Goal: Transaction & Acquisition: Purchase product/service

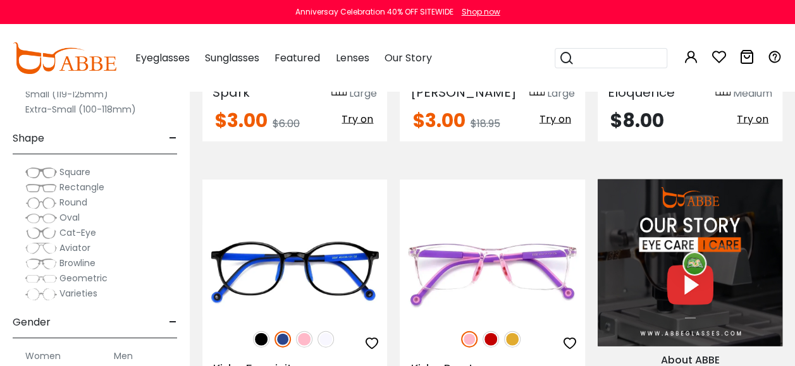
scroll to position [1329, 0]
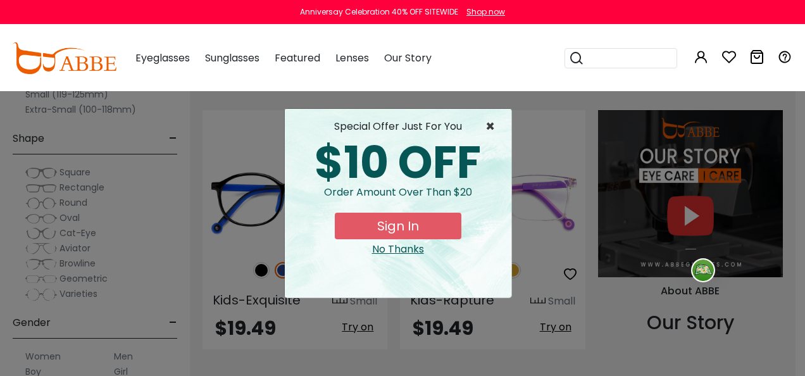
type input "**********"
click at [490, 127] on span "×" at bounding box center [493, 126] width 16 height 15
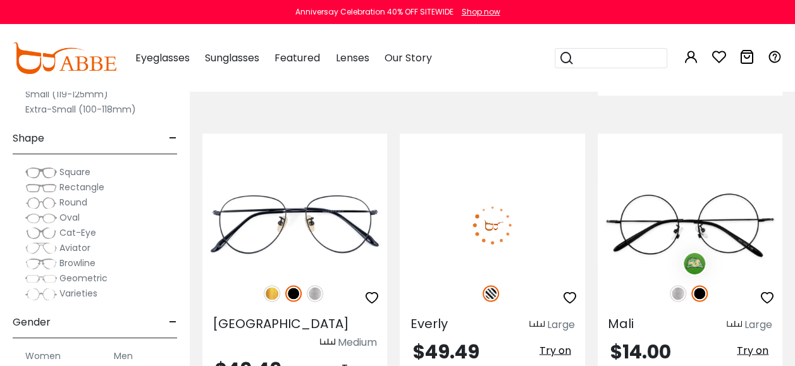
scroll to position [3037, 0]
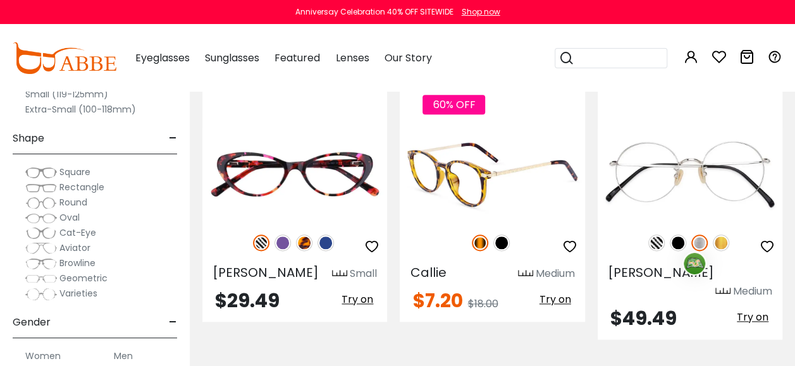
click at [494, 165] on img at bounding box center [492, 174] width 185 height 92
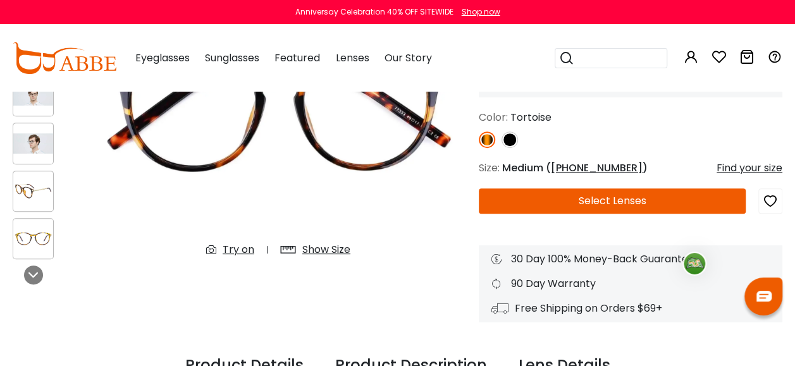
scroll to position [190, 0]
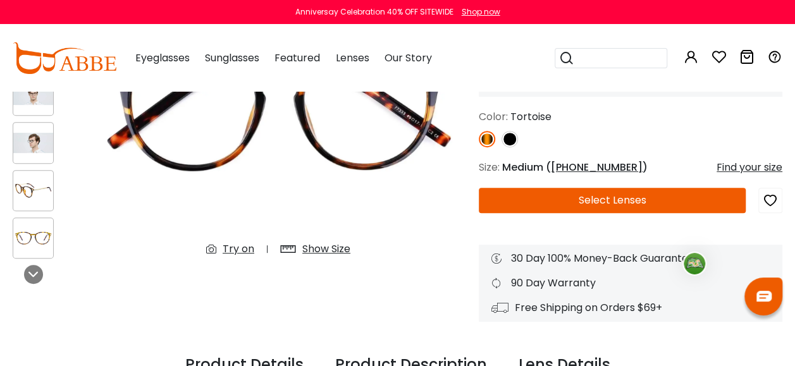
type input "**********"
click at [534, 197] on button "Select Lenses" at bounding box center [612, 200] width 267 height 25
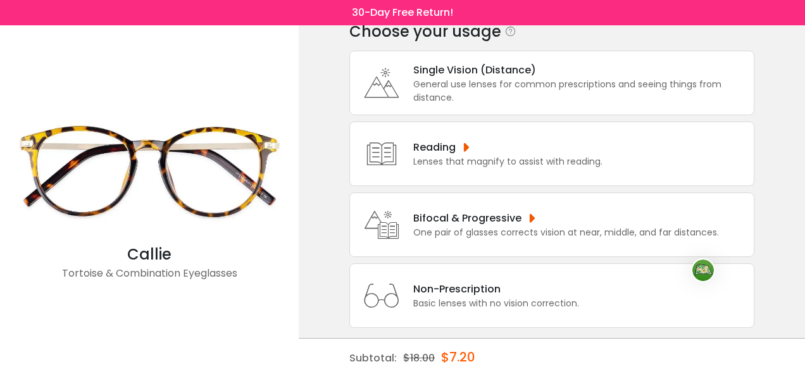
click at [497, 237] on div "Bifocal & Progressive One pair of glasses corrects vision at near, middle, and …" at bounding box center [551, 224] width 405 height 65
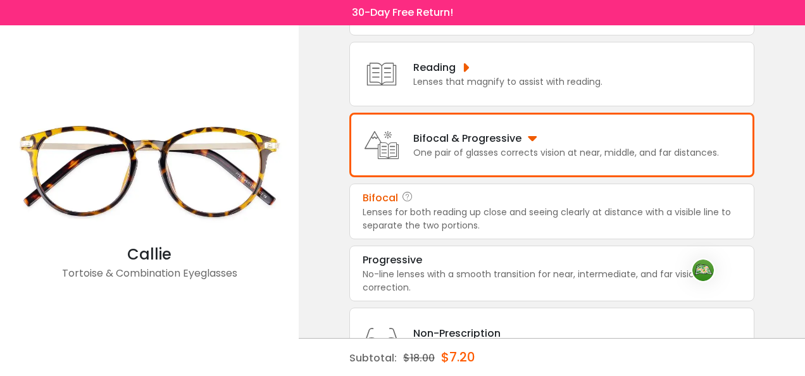
scroll to position [147, 0]
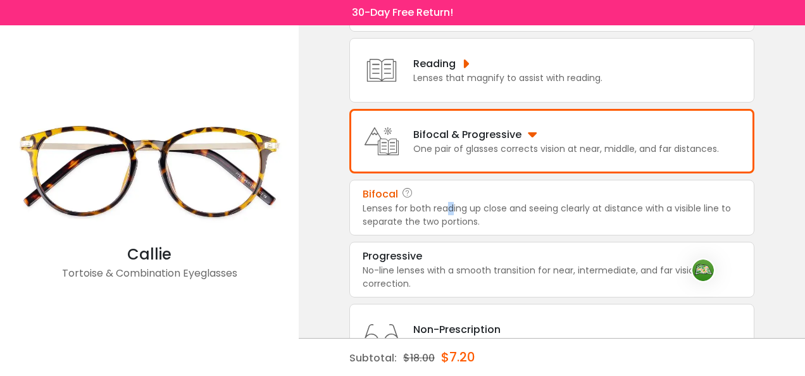
click at [449, 211] on div "Lenses for both reading up close and seeing clearly at distance with a visible …" at bounding box center [552, 215] width 378 height 27
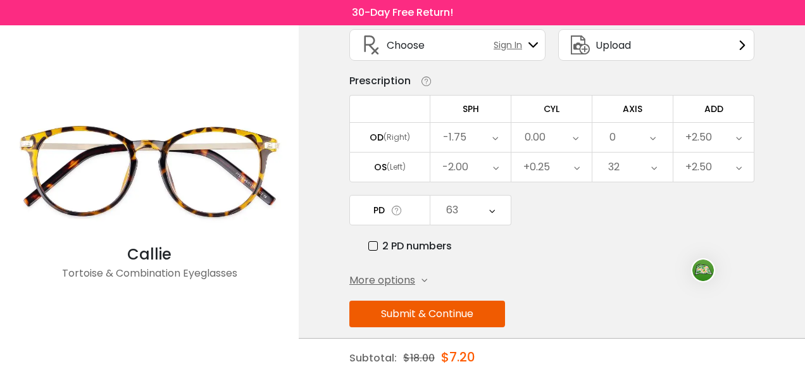
scroll to position [96, 0]
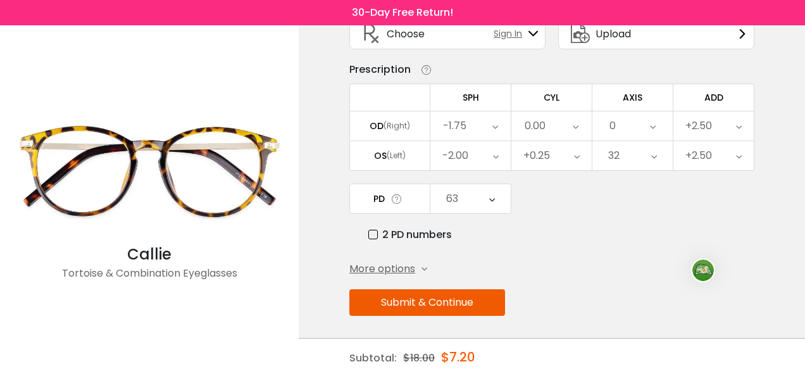
click at [414, 304] on button "Submit & Continue" at bounding box center [427, 302] width 156 height 27
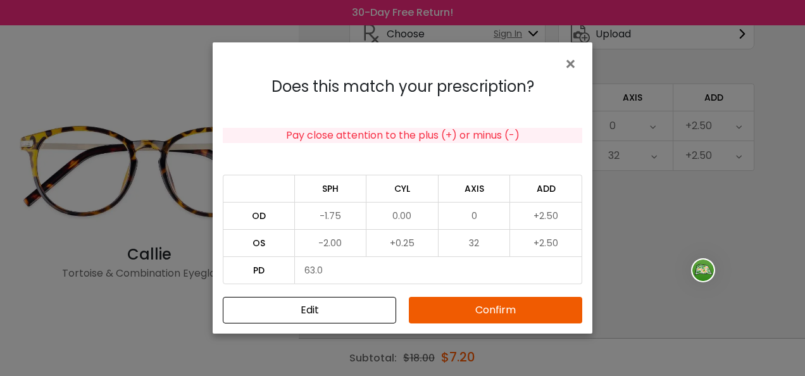
click at [473, 313] on button "Confirm" at bounding box center [495, 310] width 173 height 27
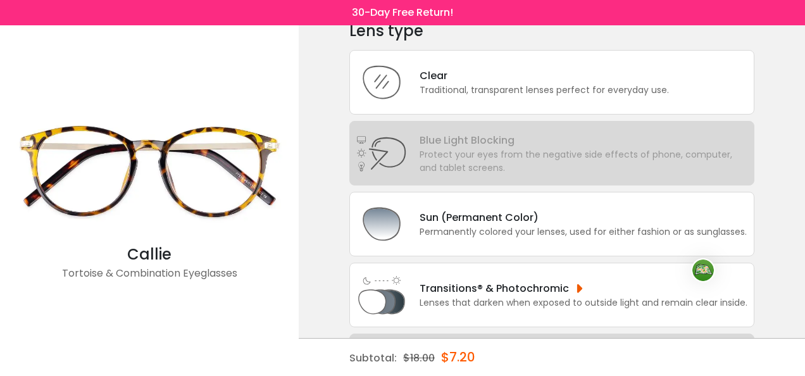
scroll to position [127, 0]
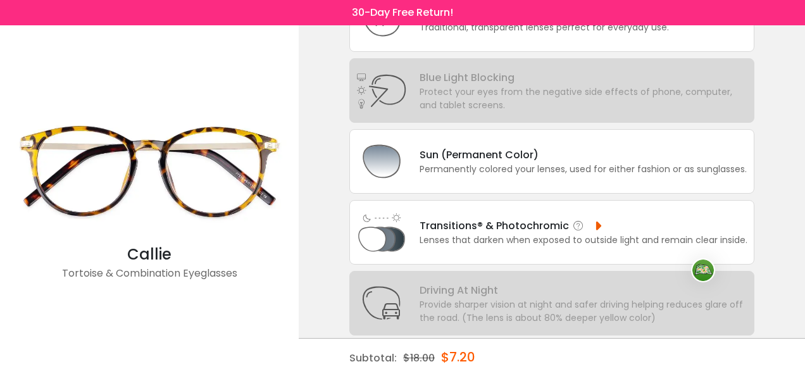
click at [521, 233] on div "Lenses that darken when exposed to outside light and remain clear inside." at bounding box center [584, 239] width 328 height 13
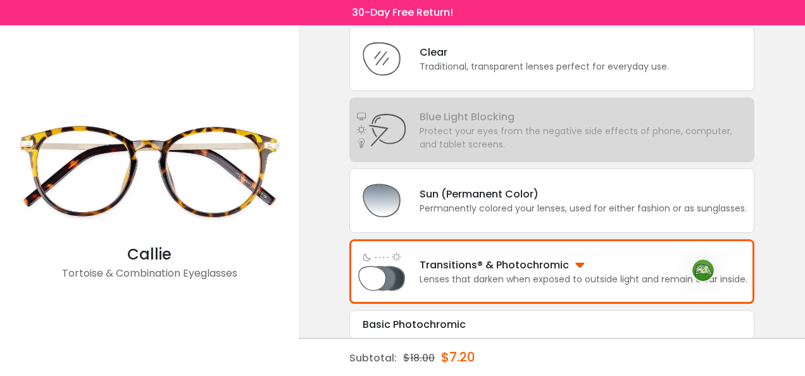
scroll to position [25, 0]
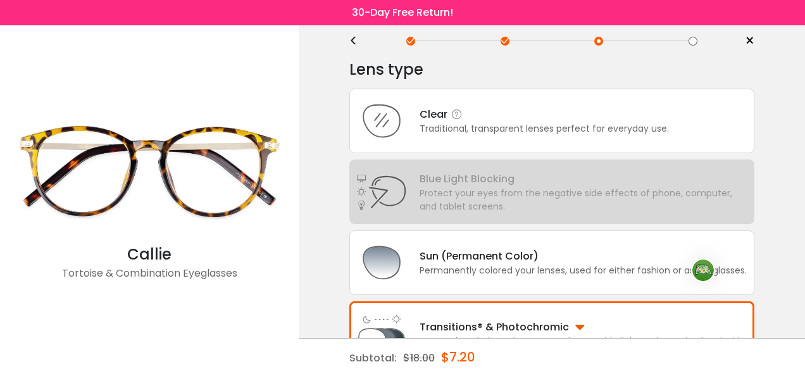
click at [464, 126] on div "Traditional, transparent lenses perfect for everyday use." at bounding box center [544, 128] width 249 height 13
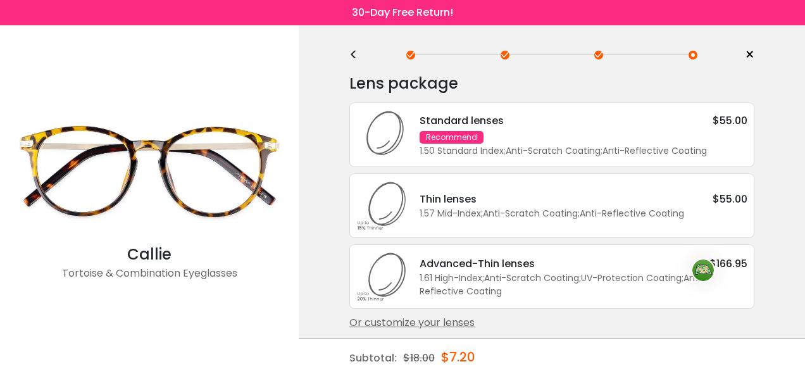
scroll to position [15, 0]
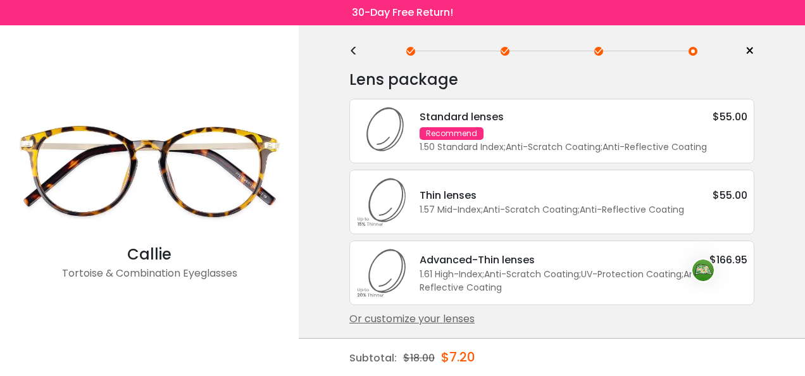
click at [510, 208] on div "1.57 Mid-Index ; Anti-Scratch Coating ; Anti-Reflective Coating ;" at bounding box center [584, 209] width 328 height 13
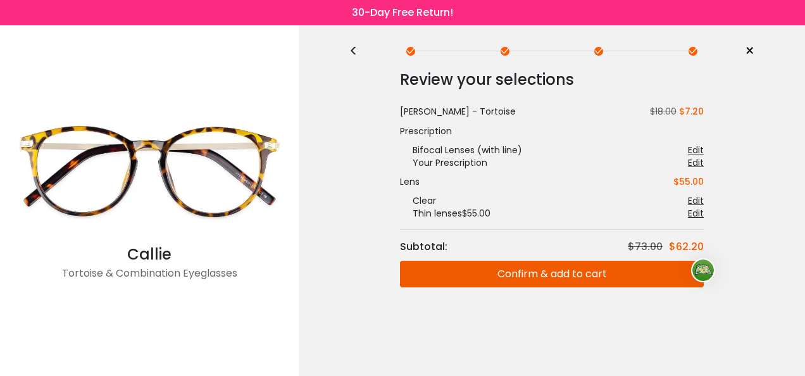
scroll to position [0, 0]
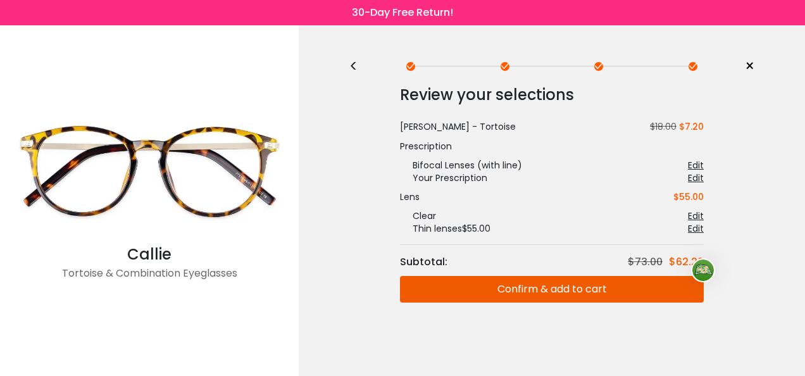
click at [465, 304] on div "Review your selections Subtotal: $73.00 $62.20 Callie - Tortoise $18.00 $7.20 P…" at bounding box center [551, 224] width 405 height 296
click at [458, 282] on button "Confirm & add to cart" at bounding box center [552, 289] width 304 height 27
